Goal: Find specific page/section: Find specific page/section

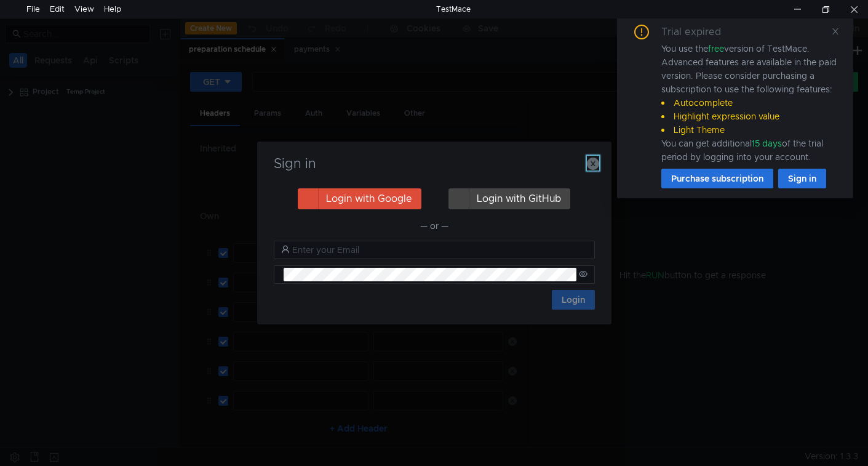
click at [591, 167] on icon "button" at bounding box center [593, 164] width 12 height 12
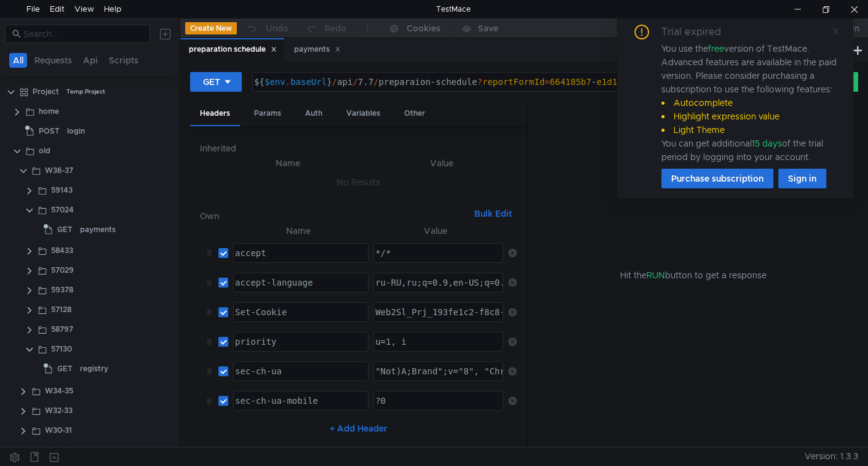
click at [838, 34] on icon at bounding box center [835, 31] width 9 height 9
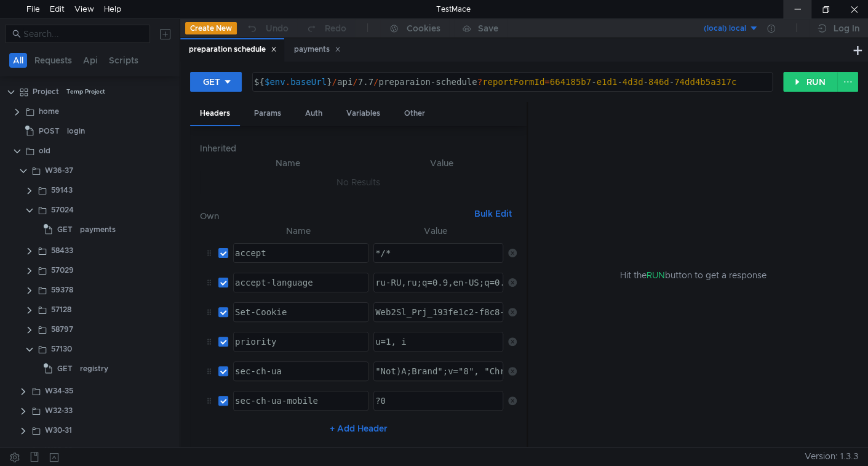
click at [788, 12] on div at bounding box center [797, 9] width 28 height 18
click at [275, 46] on icon at bounding box center [274, 49] width 6 height 6
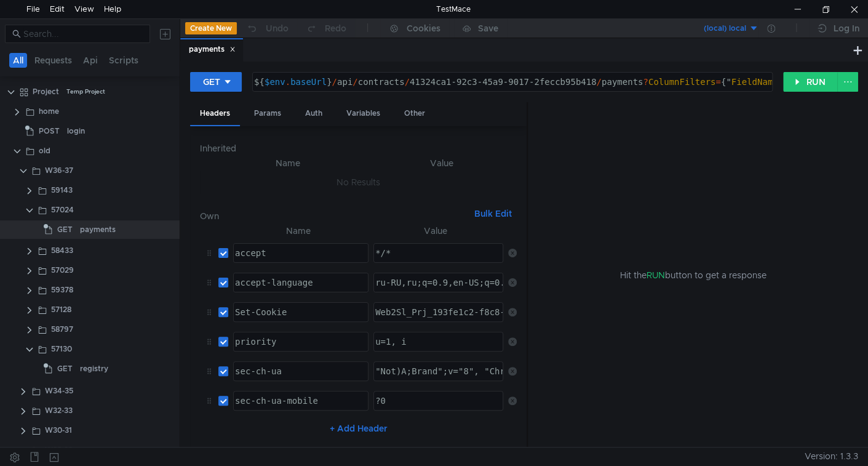
click at [236, 49] on icon at bounding box center [233, 49] width 6 height 6
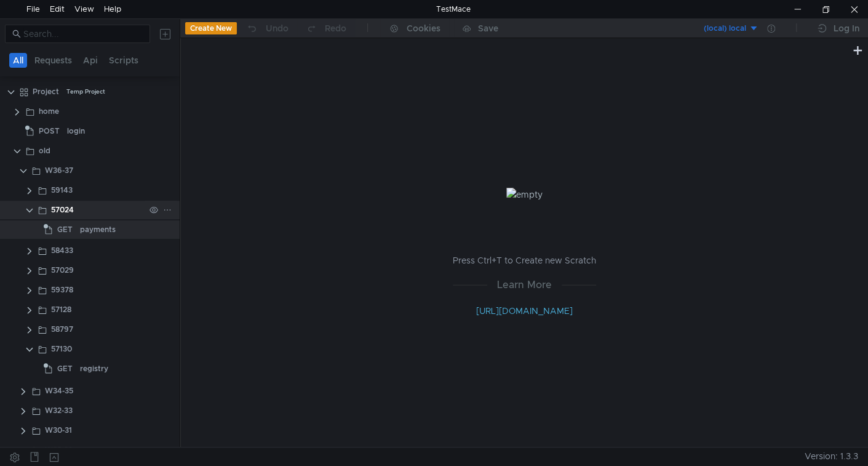
click at [27, 209] on clr-icon at bounding box center [30, 211] width 10 height 10
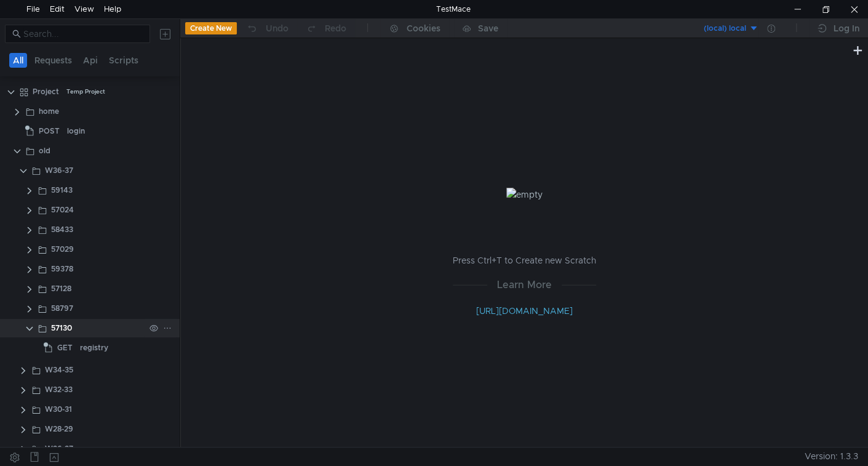
click at [28, 331] on clr-icon at bounding box center [30, 329] width 10 height 10
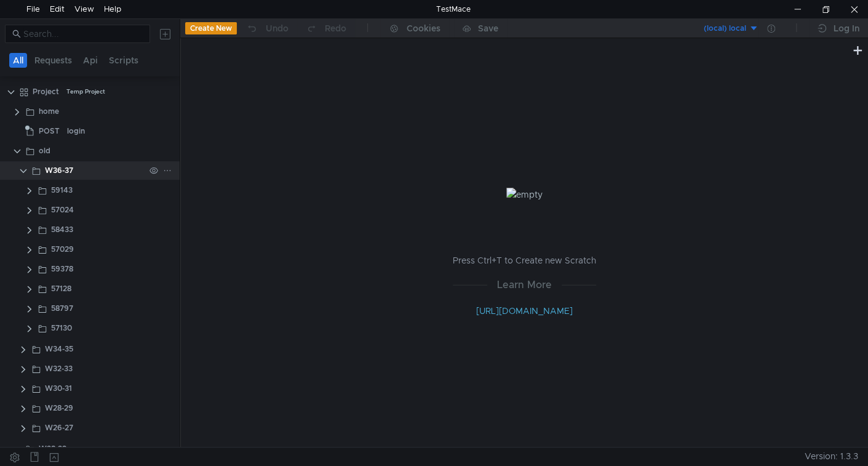
click at [23, 173] on clr-icon at bounding box center [23, 171] width 10 height 10
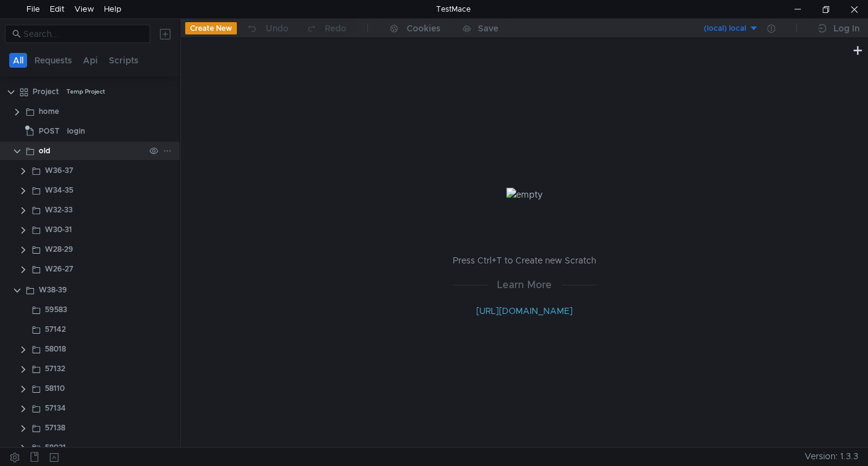
click at [14, 153] on clr-icon at bounding box center [17, 151] width 10 height 10
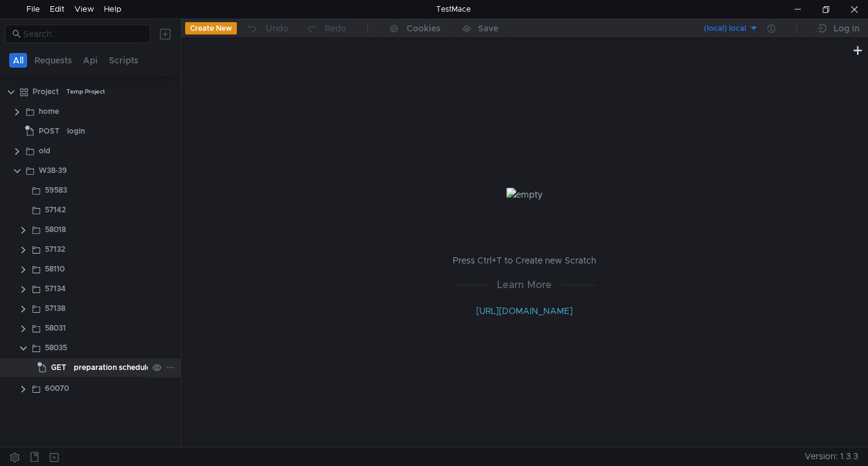
click at [78, 368] on div "preparation schedule" at bounding box center [112, 367] width 77 height 18
